Goal: Navigation & Orientation: Find specific page/section

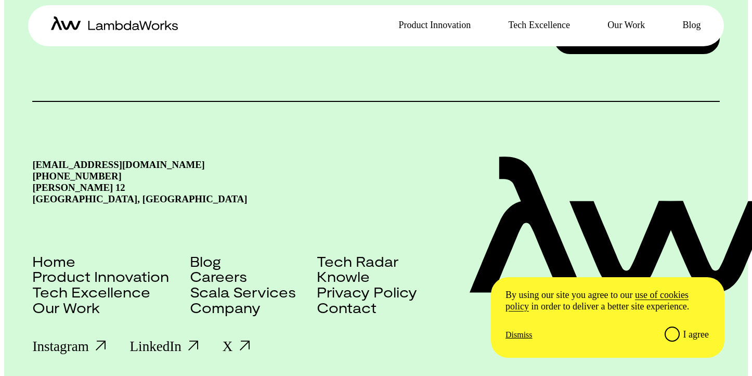
scroll to position [2278, 0]
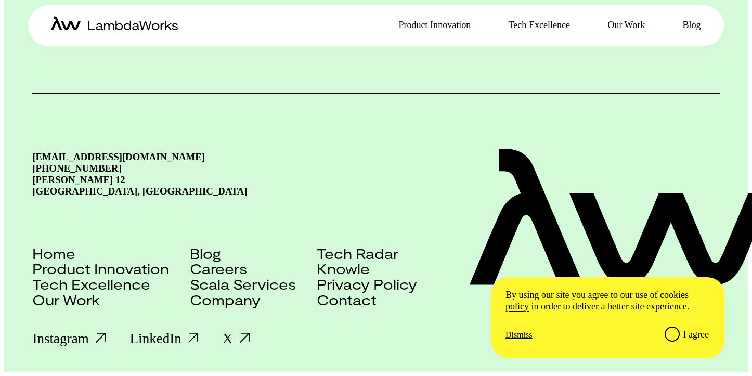
click at [701, 340] on div "I agree" at bounding box center [696, 334] width 25 height 11
click at [678, 340] on input "I agree" at bounding box center [671, 333] width 13 height 13
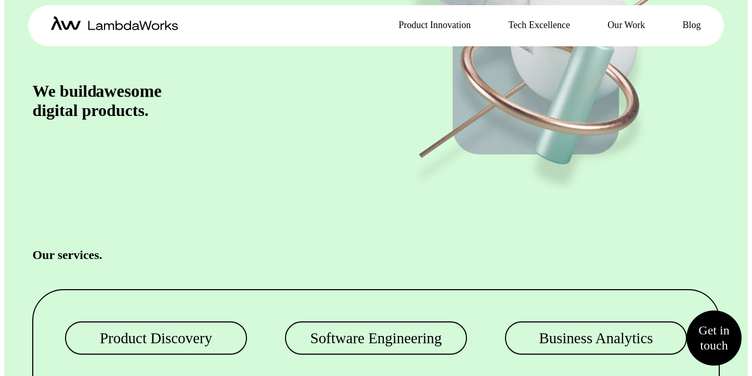
scroll to position [0, 0]
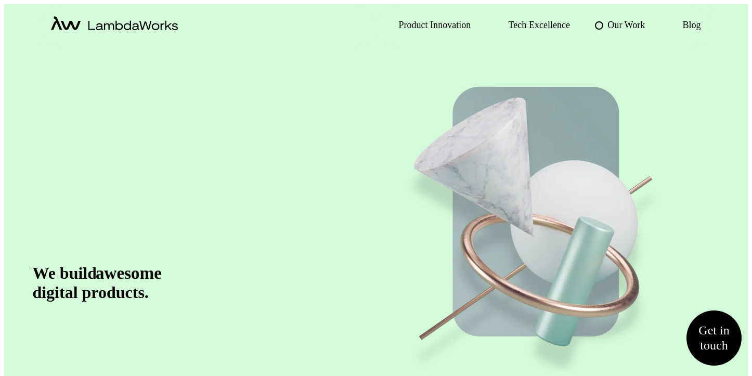
click at [608, 25] on p "Our Work" at bounding box center [626, 25] width 37 height 15
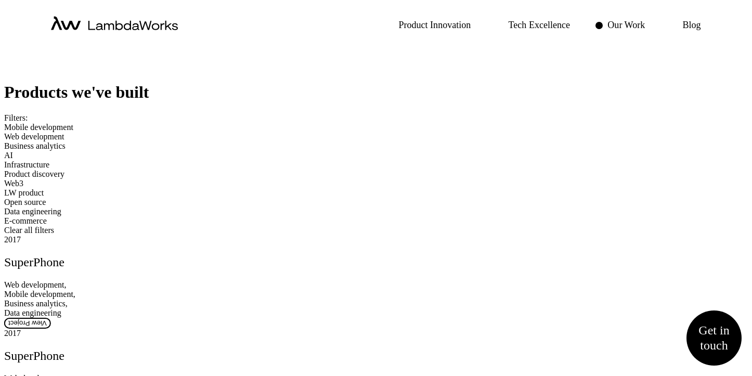
click at [47, 225] on span "E-commerce" at bounding box center [25, 220] width 43 height 9
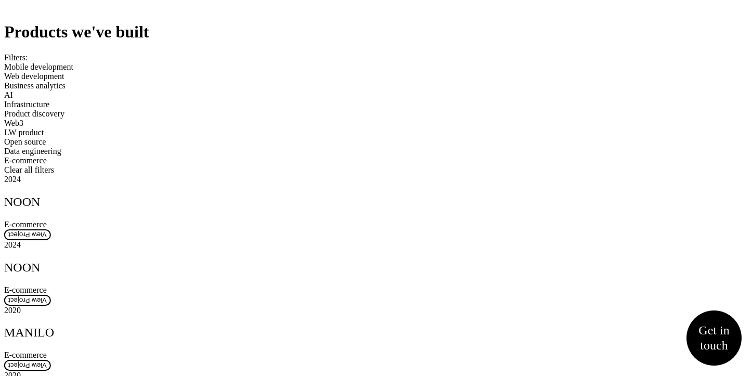
scroll to position [91, 0]
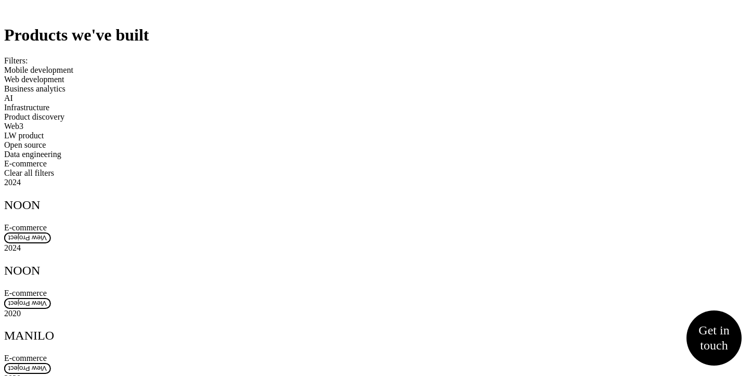
click at [65, 84] on span "Web development" at bounding box center [34, 79] width 60 height 9
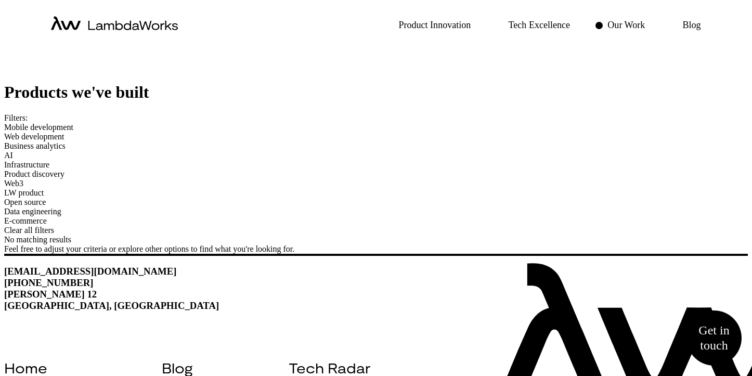
click at [47, 225] on span "E-commerce" at bounding box center [25, 220] width 43 height 9
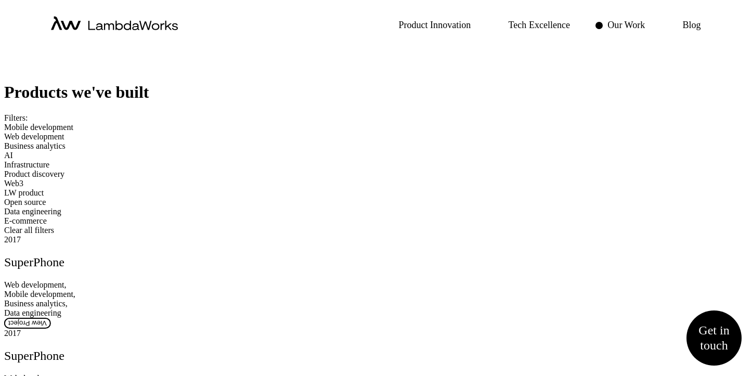
click at [92, 27] on icon "home-icon" at bounding box center [114, 23] width 127 height 14
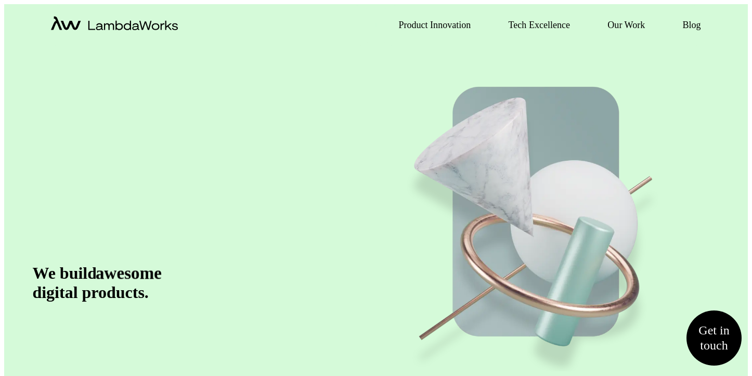
scroll to position [2, 0]
